Goal: Task Accomplishment & Management: Complete application form

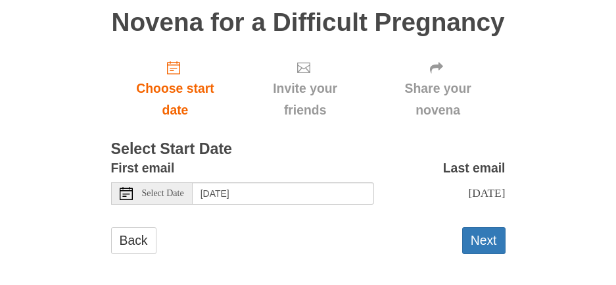
scroll to position [108, 0]
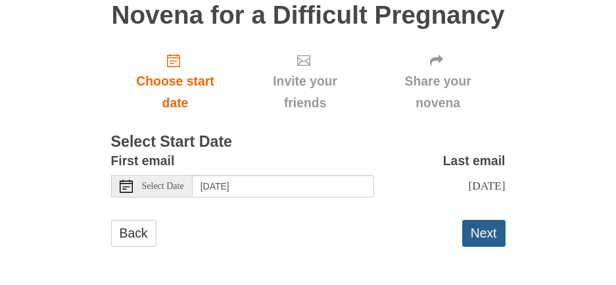
click at [497, 229] on button "Next" at bounding box center [484, 233] width 43 height 27
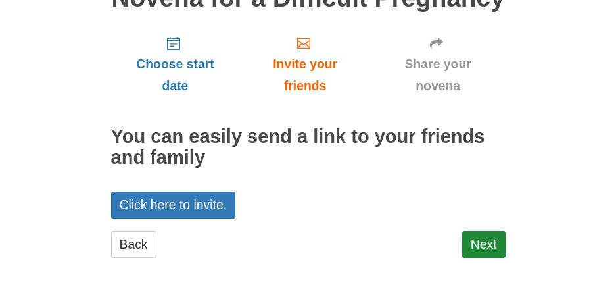
scroll to position [136, 0]
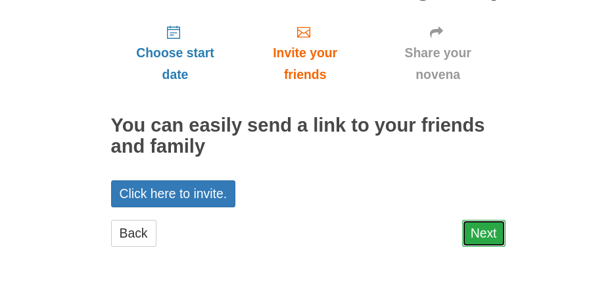
click at [486, 235] on link "Next" at bounding box center [484, 233] width 43 height 27
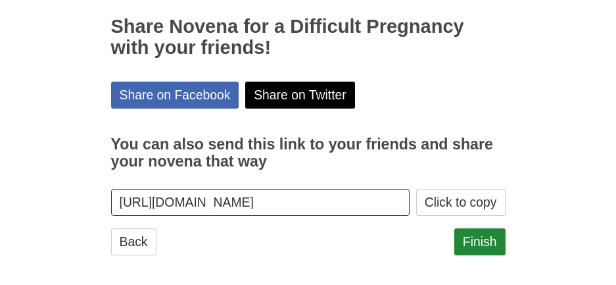
scroll to position [243, 0]
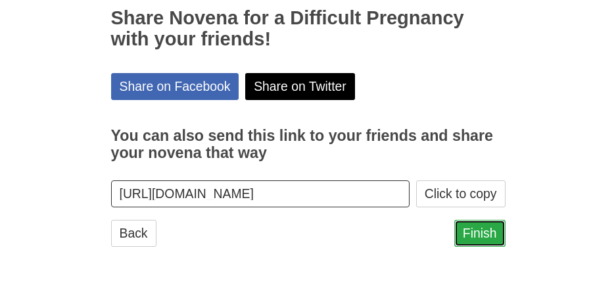
click at [482, 231] on link "Finish" at bounding box center [480, 233] width 51 height 27
